Goal: Information Seeking & Learning: Learn about a topic

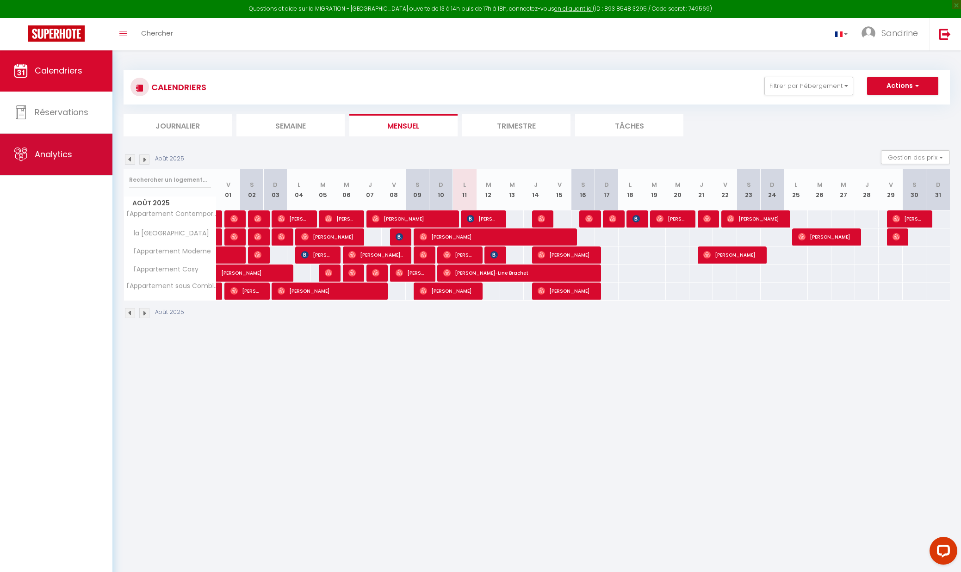
click at [74, 166] on link "Analytics" at bounding box center [56, 155] width 112 height 42
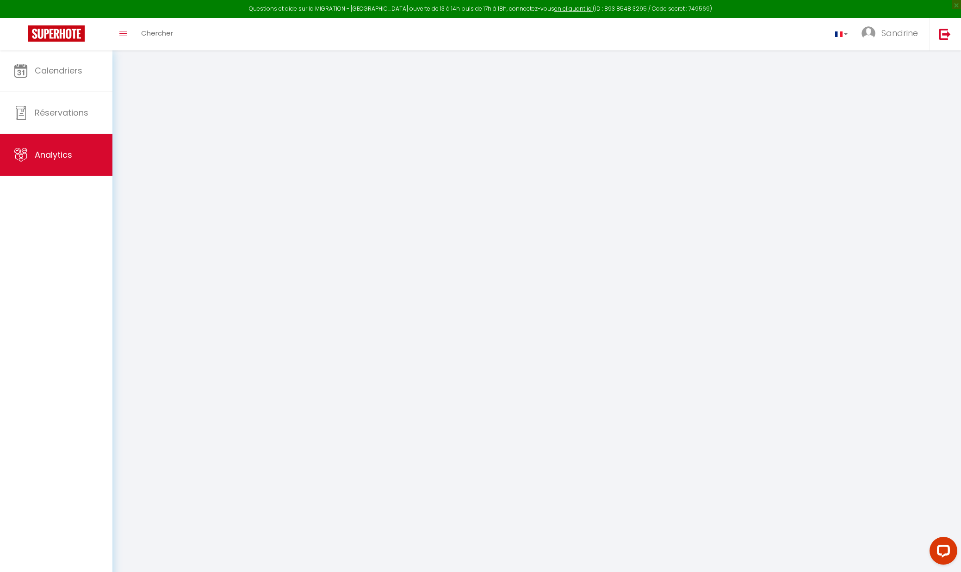
select select "2025"
select select "8"
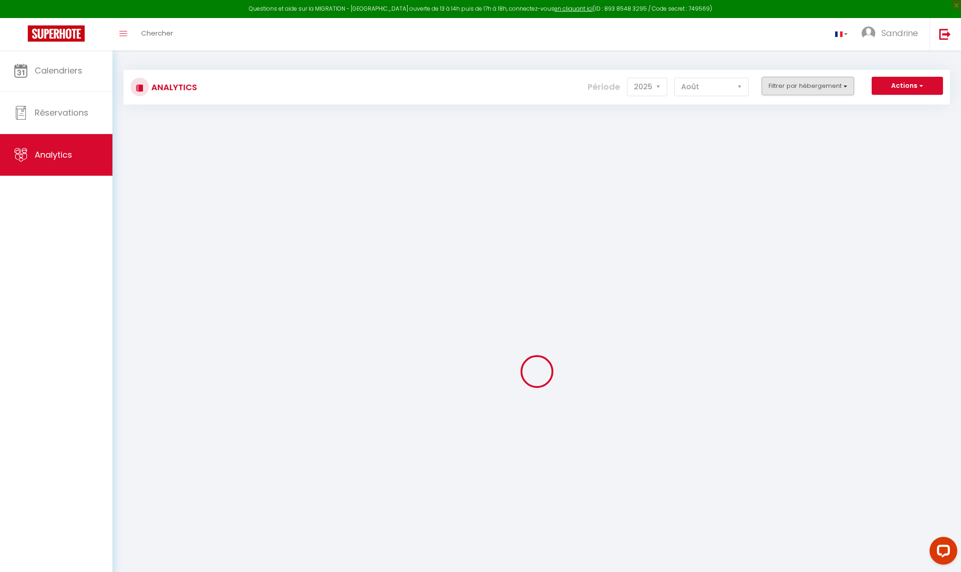
click at [811, 92] on button "Filtrer par hébergement" at bounding box center [807, 86] width 92 height 18
checkbox input "false"
checkbox Contemporain "false"
checkbox Duplex "false"
checkbox Moderne "false"
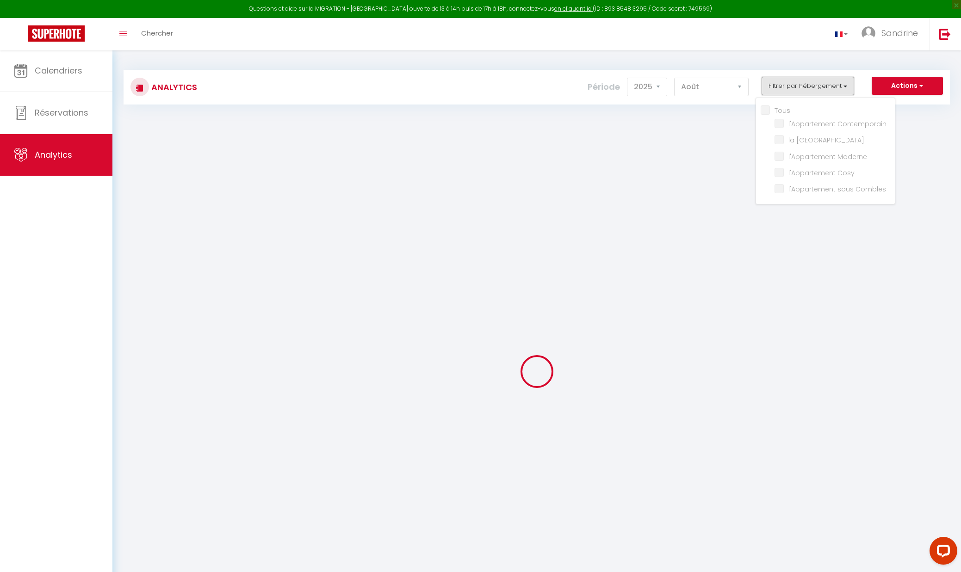
checkbox Cosy "false"
checkbox Combles "false"
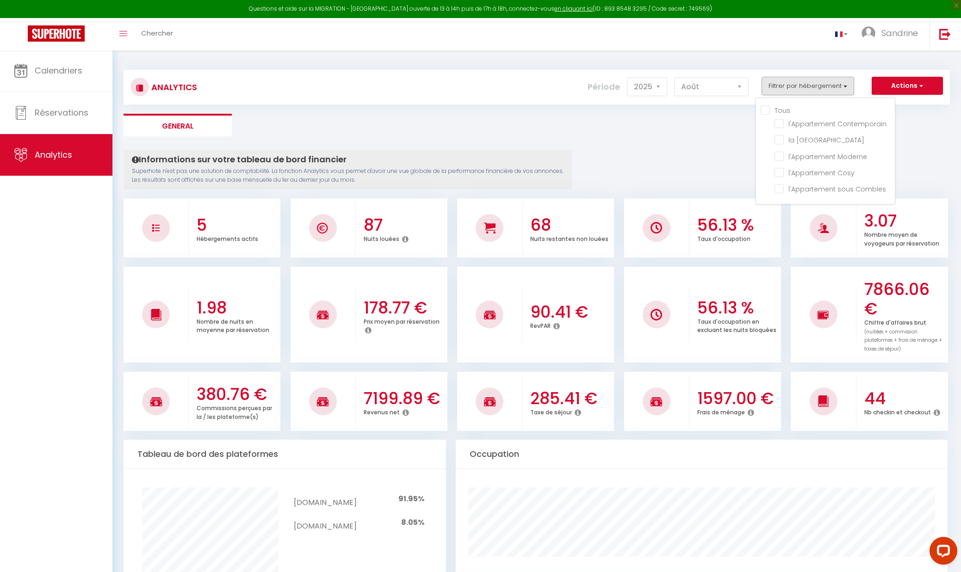
click at [770, 111] on input "Tous" at bounding box center [827, 109] width 134 height 9
checkbox input "true"
checkbox Contemporain "true"
checkbox Duplex "true"
checkbox Moderne "true"
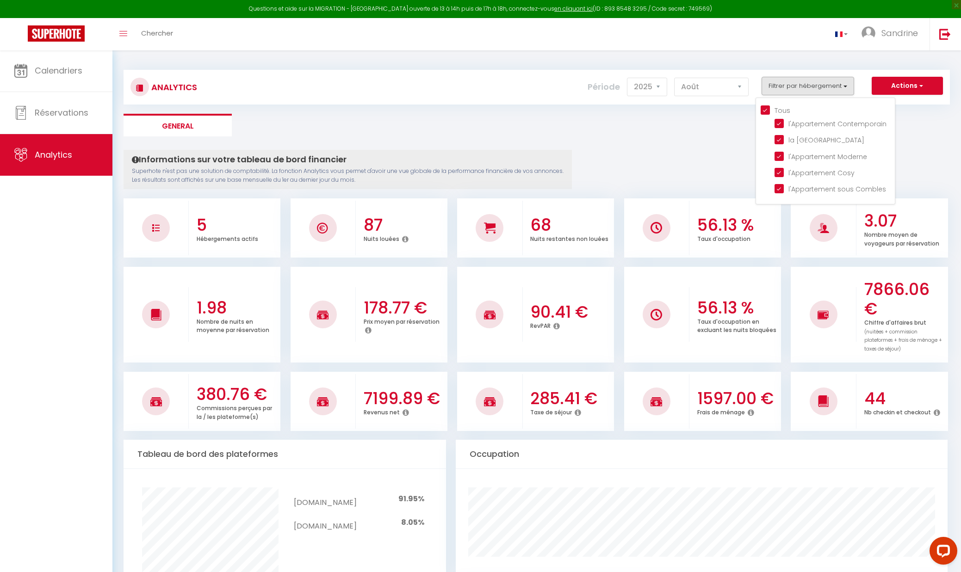
checkbox Cosy "true"
checkbox Combles "true"
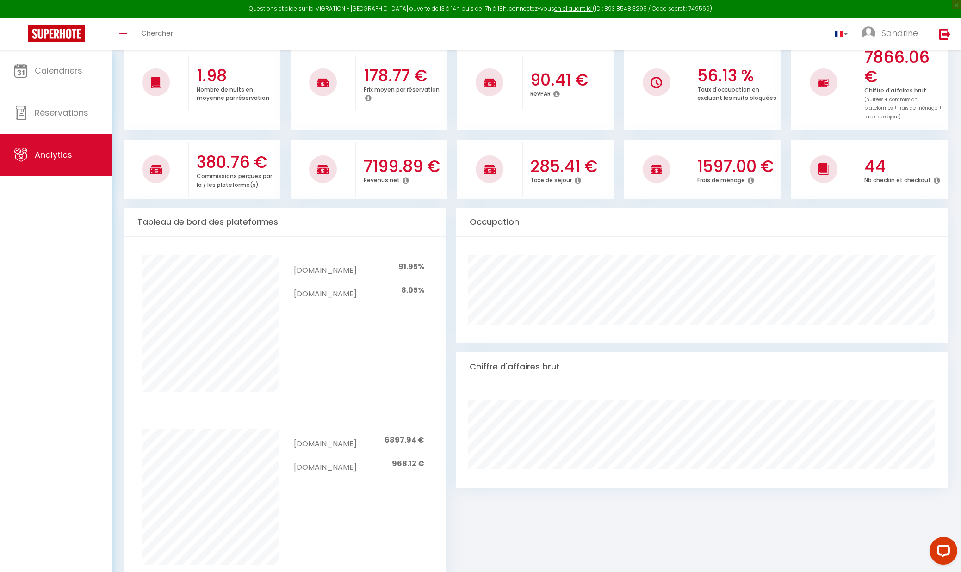
scroll to position [232, 0]
